Goal: Information Seeking & Learning: Learn about a topic

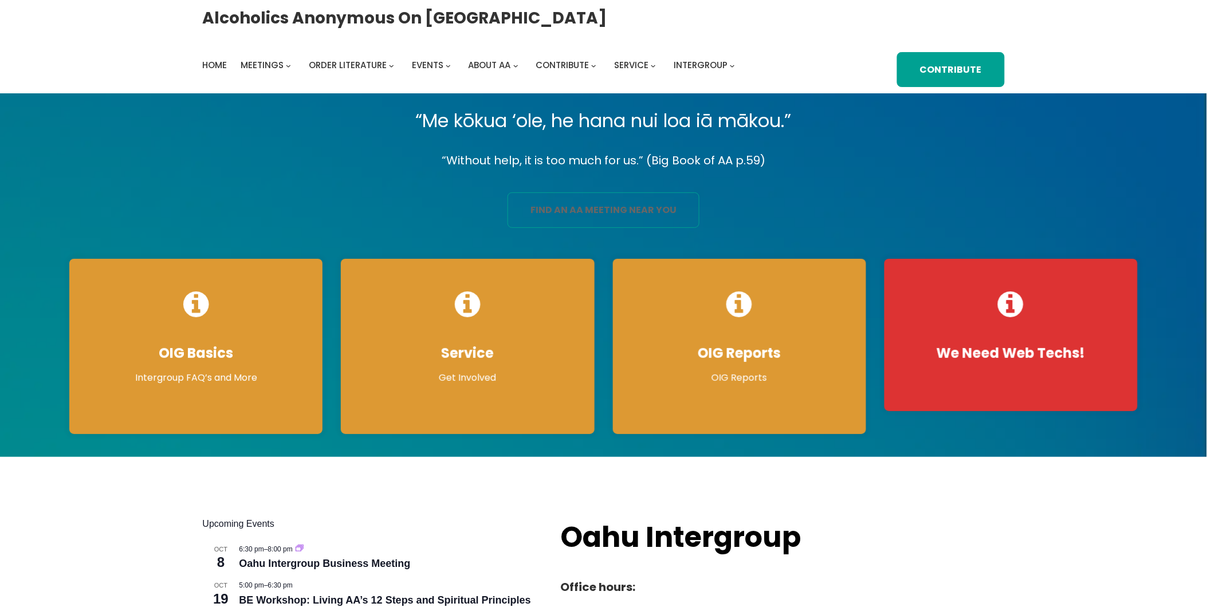
click at [654, 215] on link "find an aa meeting near you" at bounding box center [604, 211] width 192 height 36
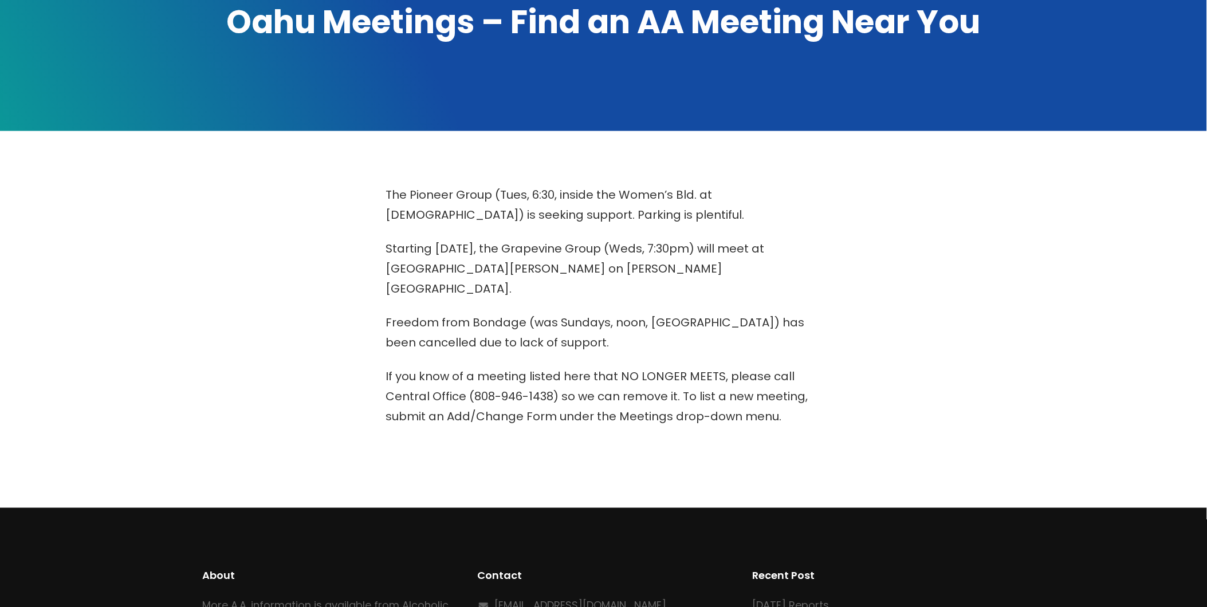
scroll to position [382, 0]
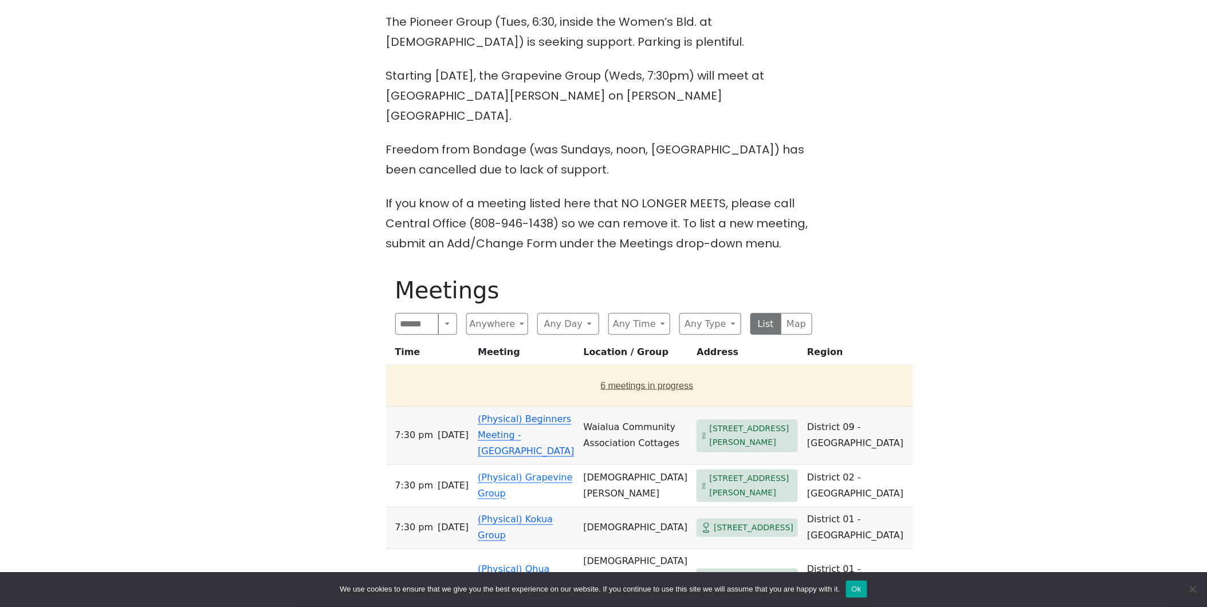
click at [631, 370] on button "6 meetings in progress" at bounding box center [647, 386] width 513 height 32
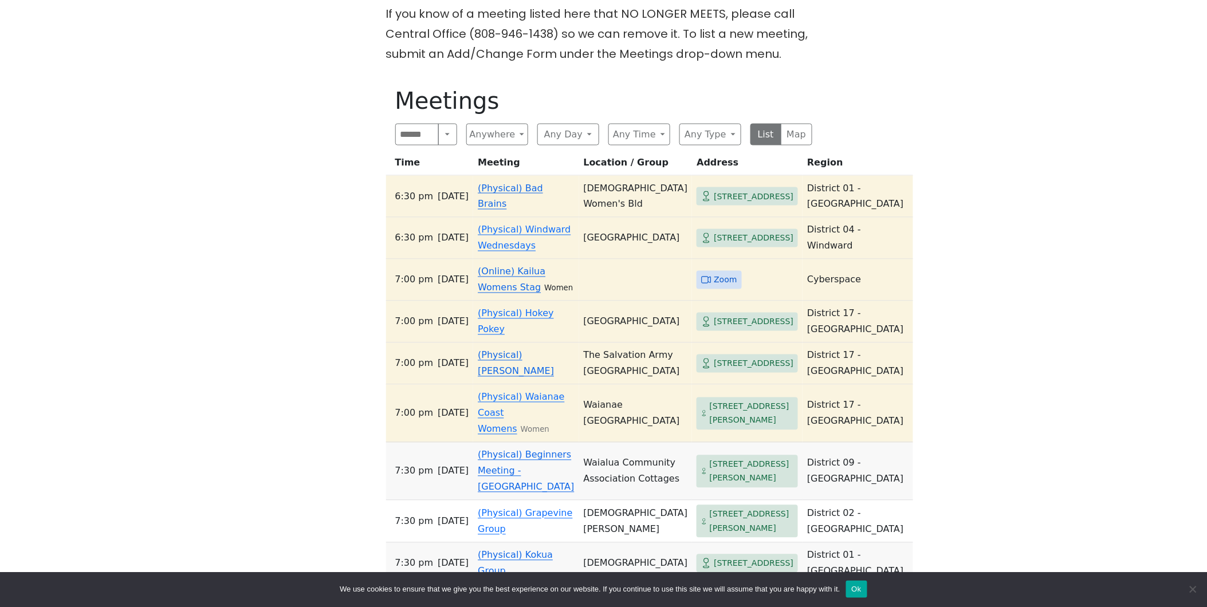
scroll to position [637, 0]
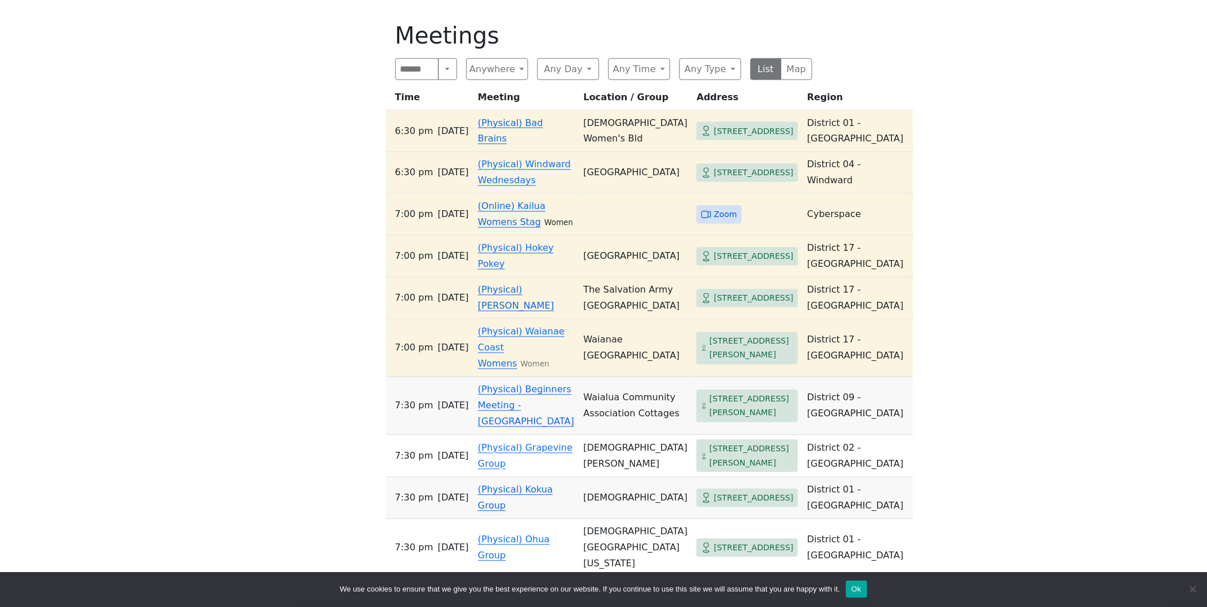
click at [499, 228] on link "(Online) Kailua Womens Stag" at bounding box center [512, 214] width 68 height 27
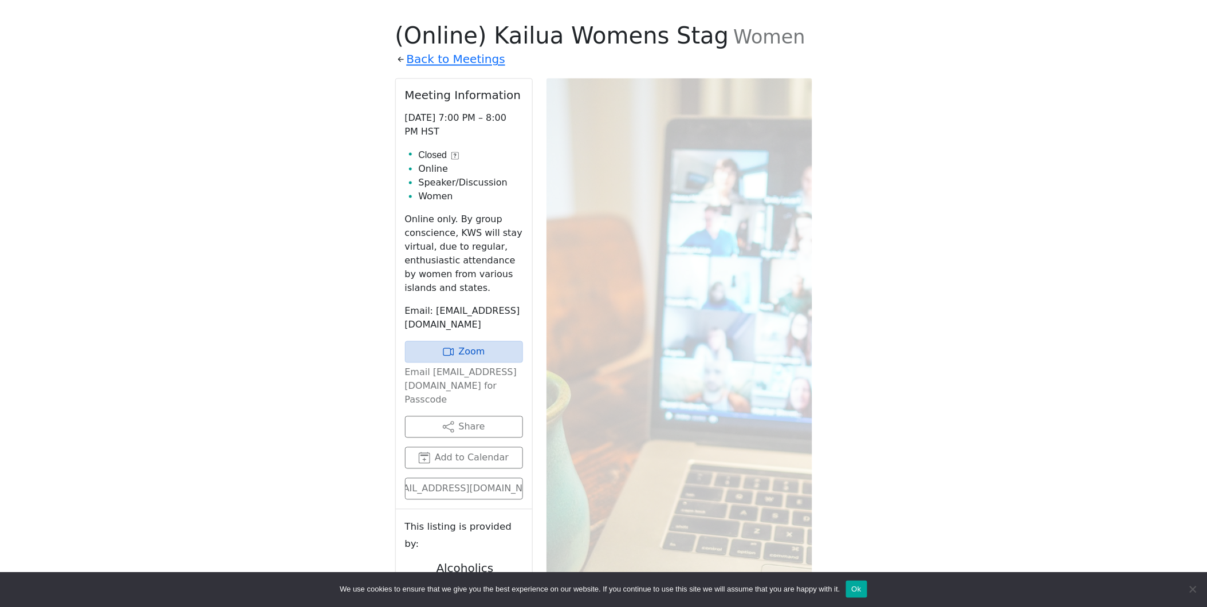
scroll to position [629, 0]
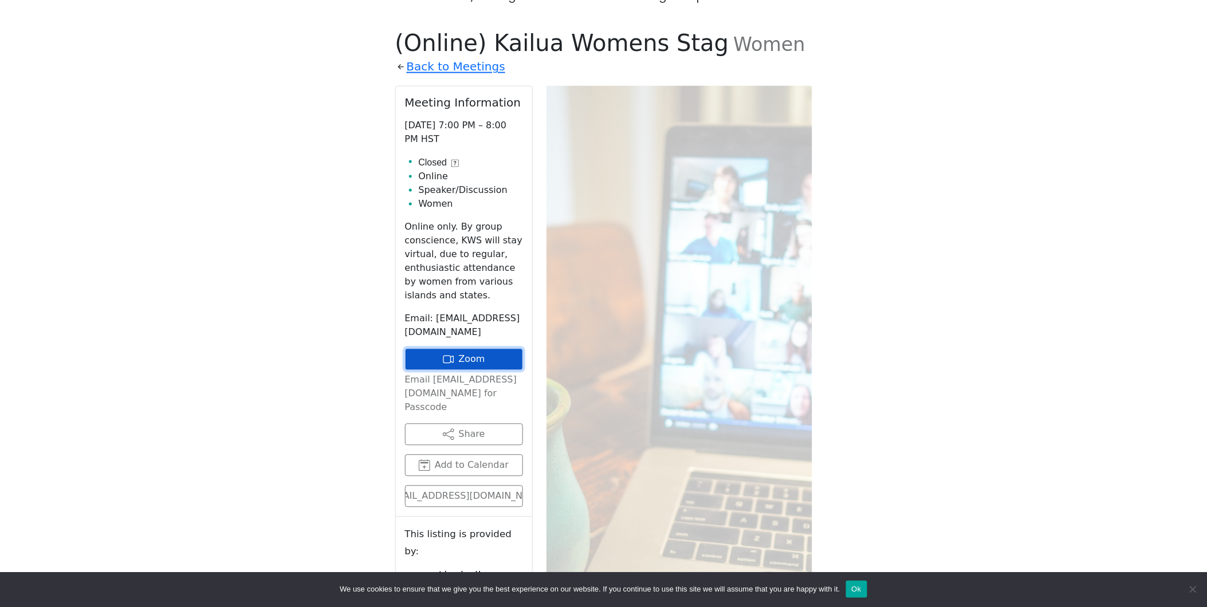
click at [512, 349] on link "Zoom" at bounding box center [464, 360] width 118 height 22
